Goal: Understand process/instructions: Learn how to perform a task or action

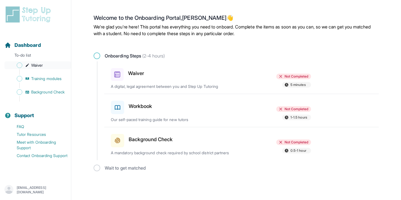
click at [35, 64] on span "Waiver" at bounding box center [37, 65] width 12 height 6
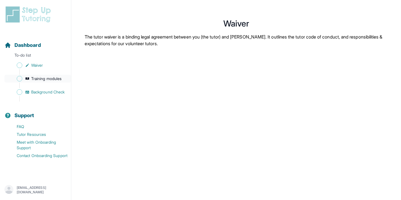
click at [25, 79] on link "Training modules" at bounding box center [37, 79] width 67 height 8
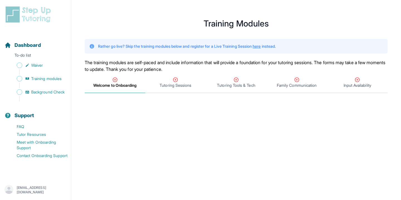
click at [21, 70] on img "Sidebar" at bounding box center [20, 72] width 6 height 6
click at [20, 66] on span "Sidebar" at bounding box center [20, 65] width 6 height 6
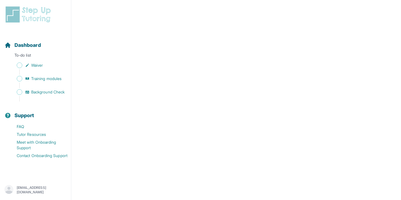
scroll to position [793, 0]
click at [54, 70] on div "Sidebar" at bounding box center [36, 72] width 64 height 6
click at [55, 79] on span "Training modules" at bounding box center [46, 79] width 30 height 6
click at [46, 87] on div "Sidebar" at bounding box center [36, 85] width 64 height 6
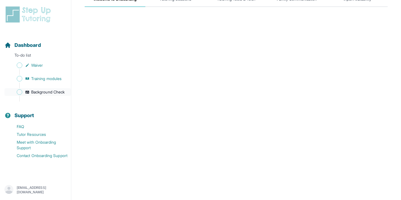
click at [47, 90] on span "Background Check" at bounding box center [47, 92] width 33 height 6
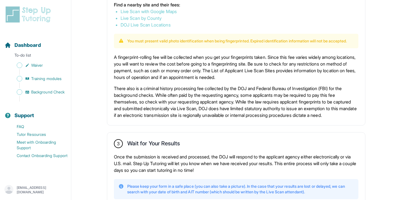
scroll to position [351, 0]
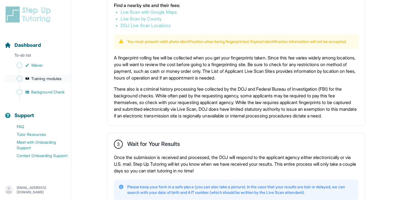
click at [55, 77] on span "Training modules" at bounding box center [46, 79] width 30 height 6
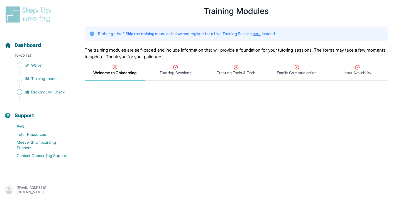
scroll to position [13, 0]
click at [160, 70] on span "Tutoring Sessions" at bounding box center [176, 72] width 32 height 6
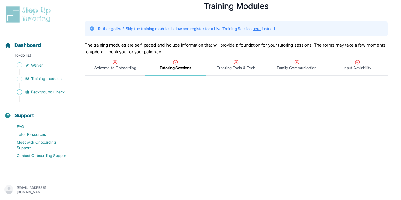
scroll to position [17, 0]
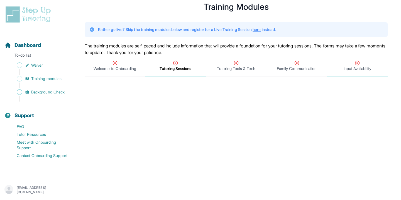
click at [344, 69] on span "Input Availability" at bounding box center [358, 69] width 28 height 6
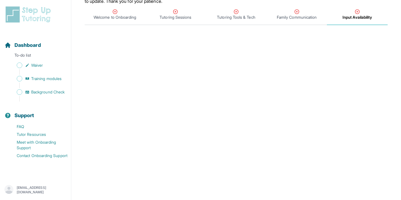
scroll to position [62, 0]
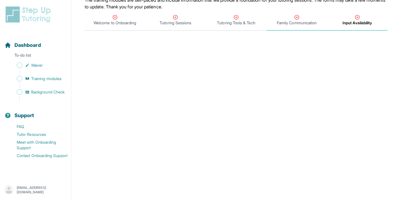
click at [305, 15] on div "Family Communication" at bounding box center [297, 19] width 58 height 11
